Goal: Navigation & Orientation: Find specific page/section

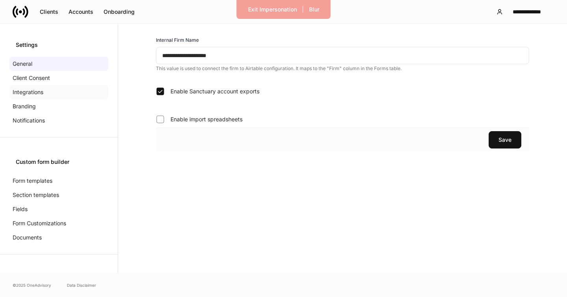
click at [25, 96] on div "Integrations" at bounding box center [58, 92] width 99 height 14
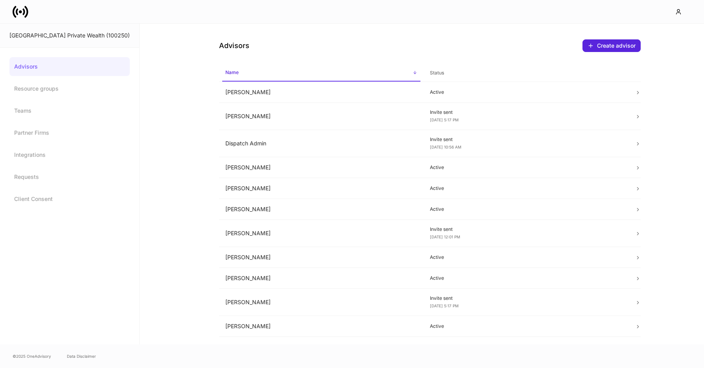
click at [20, 11] on icon at bounding box center [20, 11] width 3 height 3
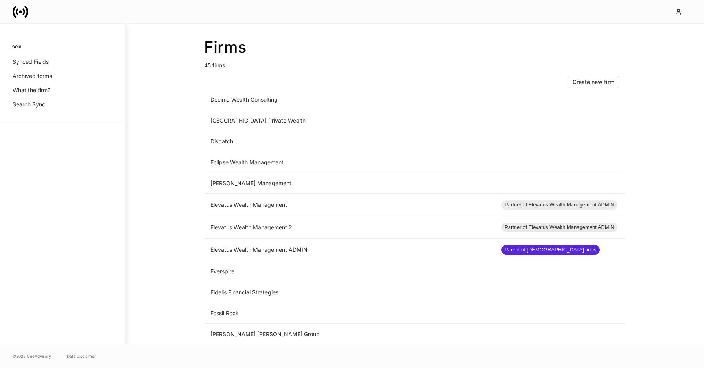
scroll to position [366, 0]
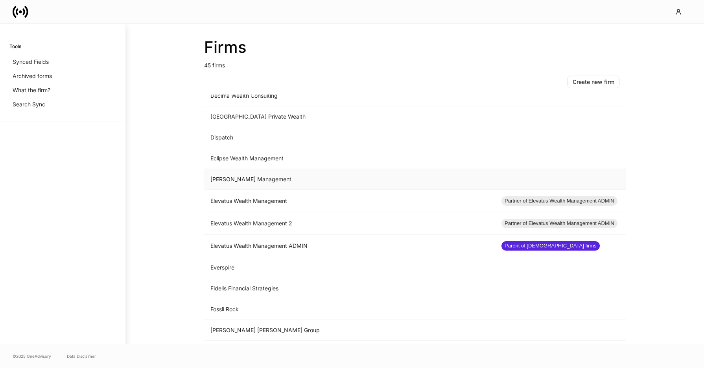
click at [270, 181] on td "[PERSON_NAME] Management" at bounding box center [349, 179] width 291 height 21
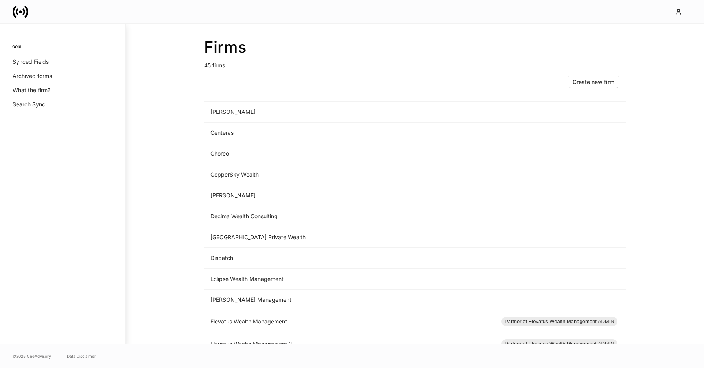
scroll to position [333, 0]
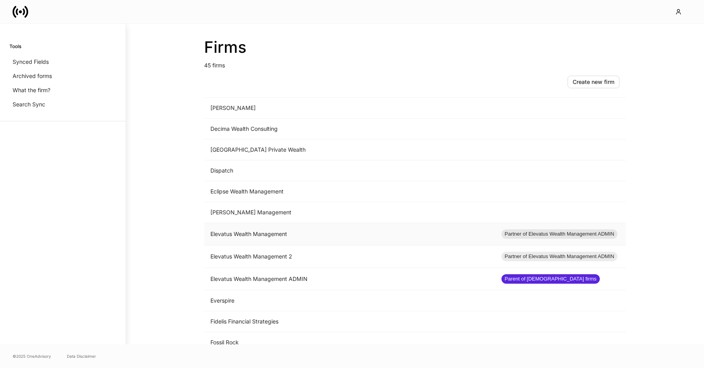
click at [244, 232] on td "Elevatus Wealth Management" at bounding box center [349, 234] width 291 height 22
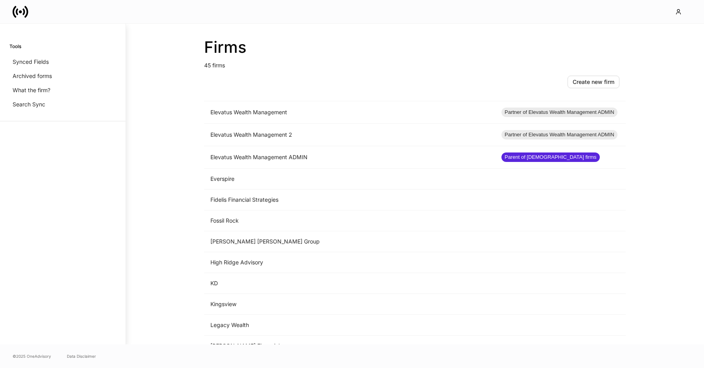
scroll to position [458, 0]
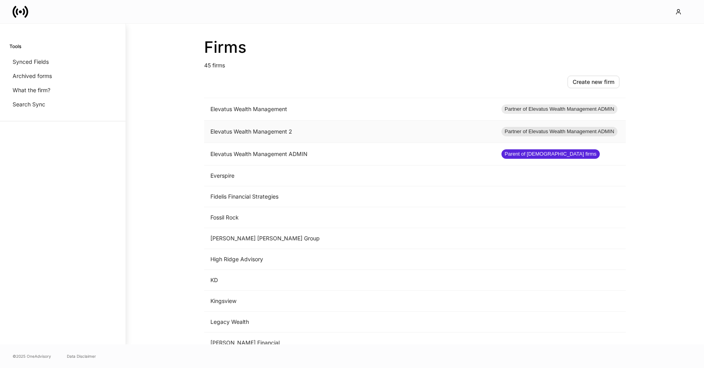
click at [281, 135] on td "Elevatus Wealth Management 2" at bounding box center [349, 131] width 291 height 22
